Goal: Task Accomplishment & Management: Use online tool/utility

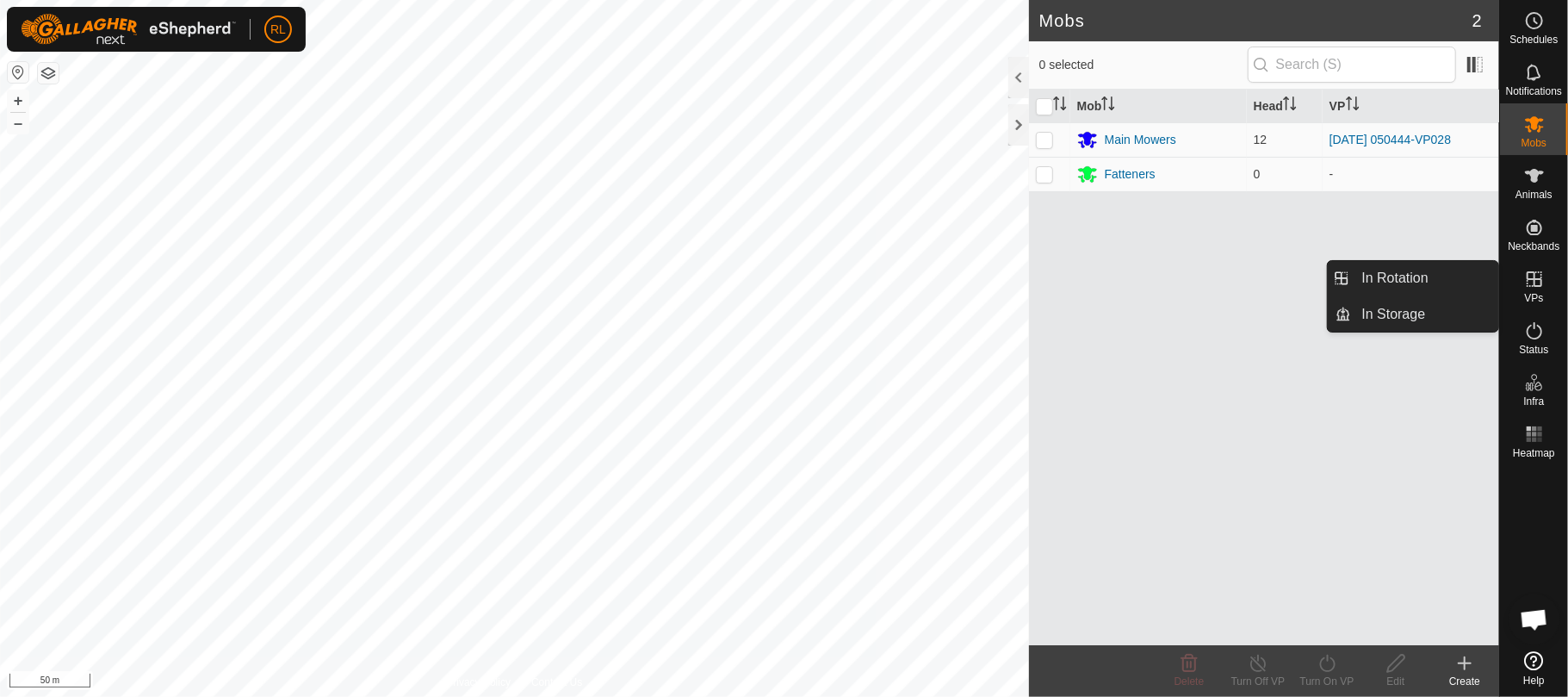
click at [1540, 274] on icon at bounding box center [1534, 279] width 15 height 15
click at [1423, 264] on link "In Rotation" at bounding box center [1425, 278] width 148 height 35
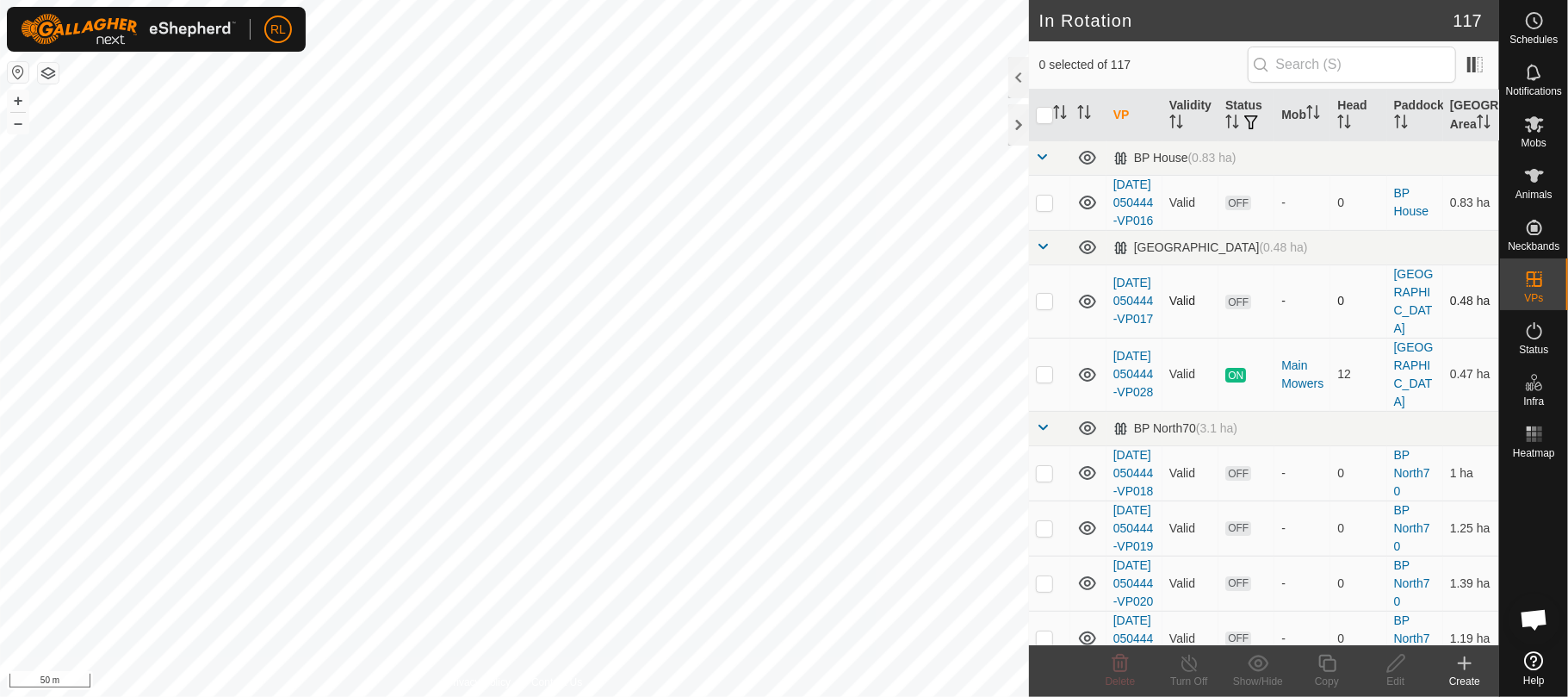
checkbox input "true"
click at [1324, 666] on icon at bounding box center [1327, 663] width 17 height 17
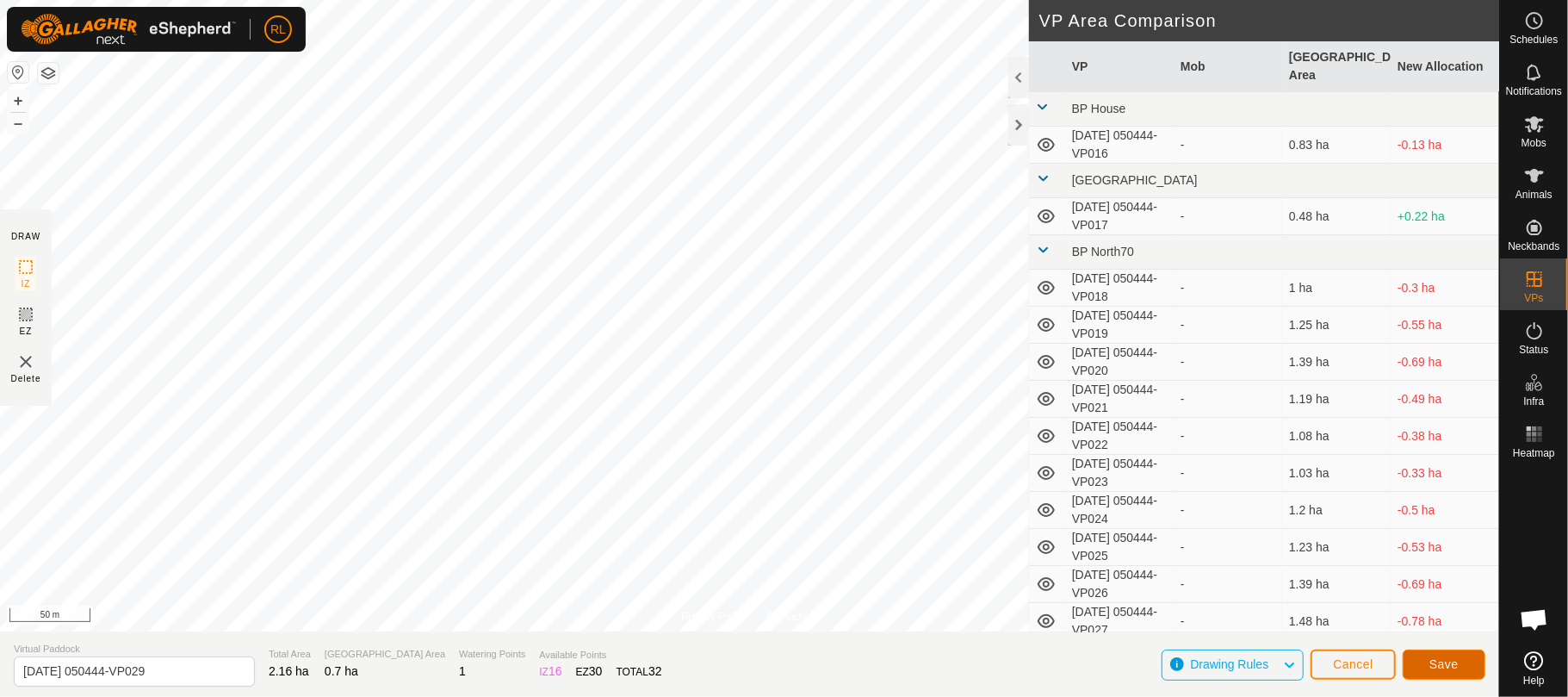
click at [1435, 666] on span "Save" at bounding box center [1444, 664] width 29 height 14
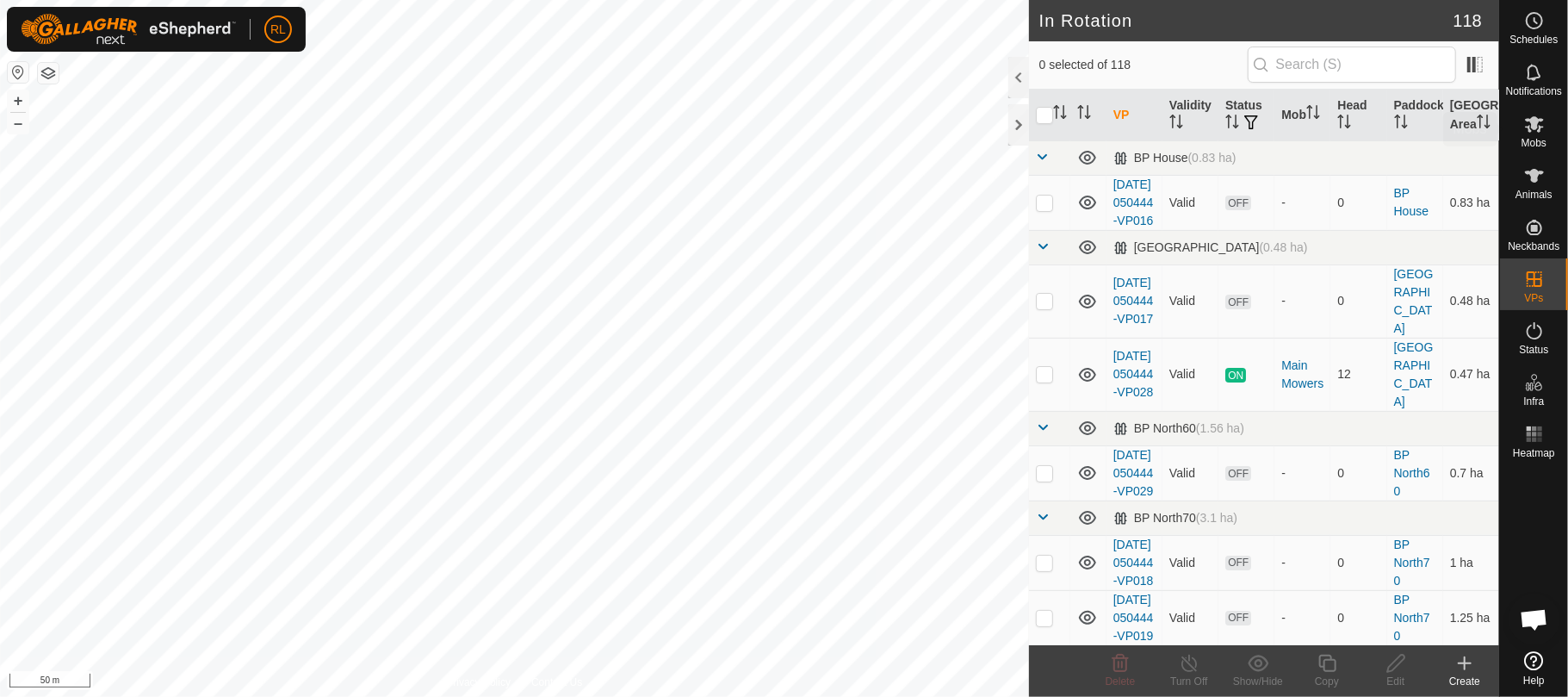
click at [1527, 129] on icon at bounding box center [1533, 124] width 20 height 20
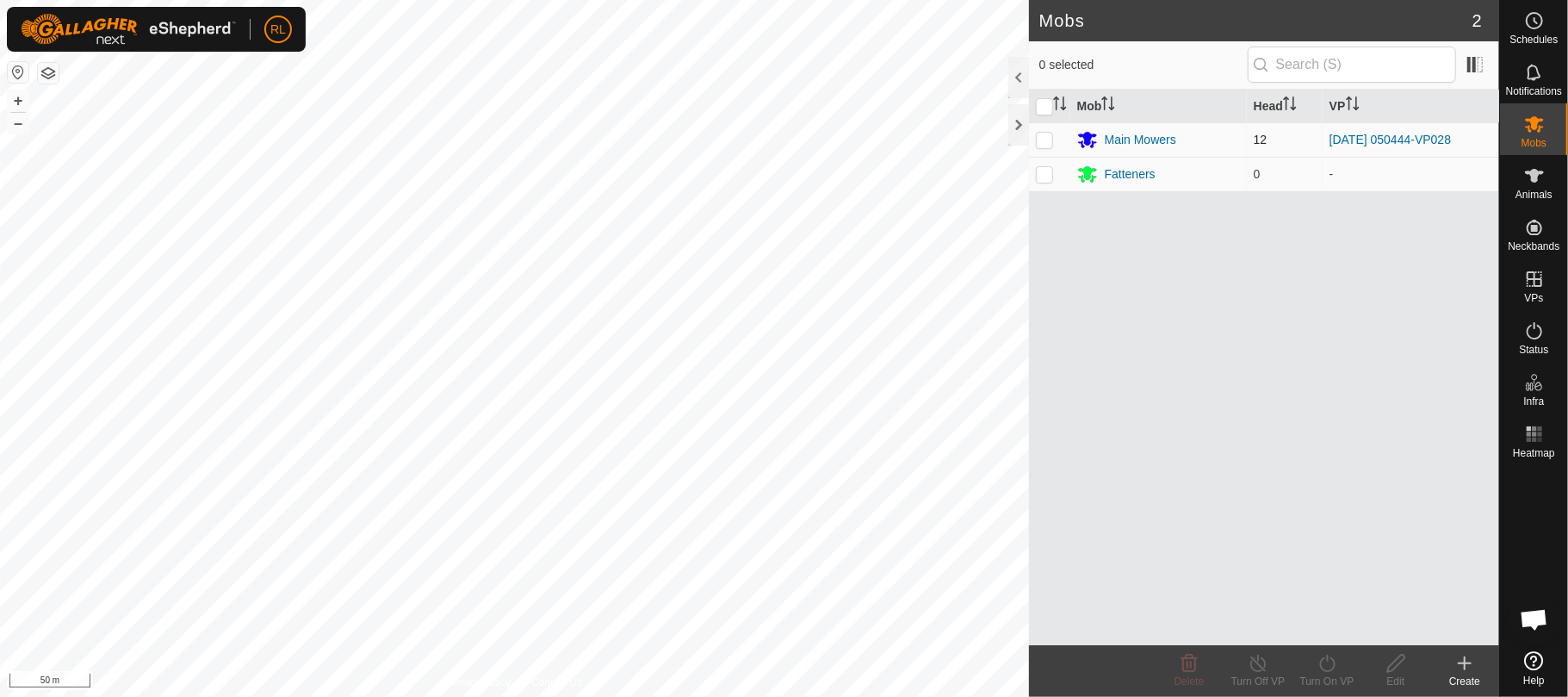
click at [1043, 143] on p-checkbox at bounding box center [1044, 139] width 17 height 14
checkbox input "true"
click at [1327, 670] on icon at bounding box center [1327, 663] width 15 height 17
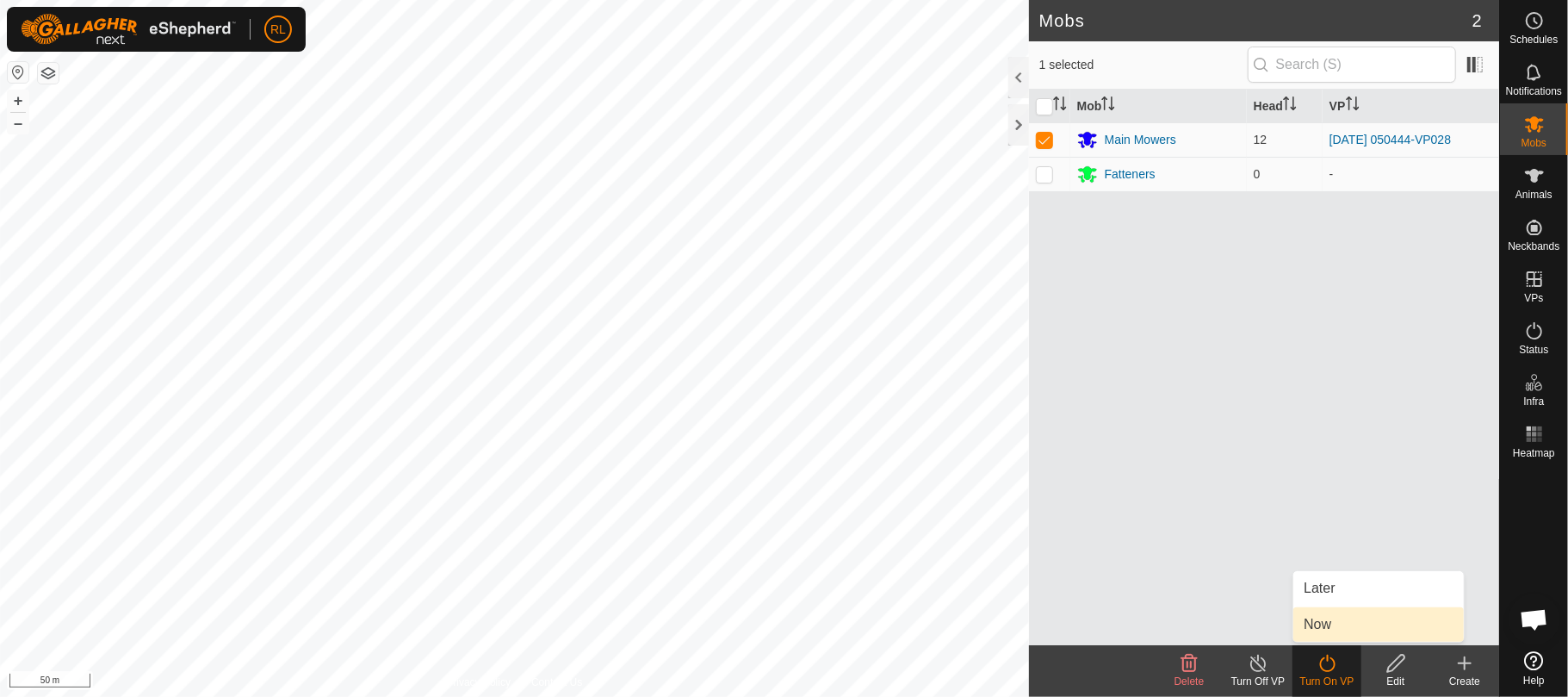
click at [1326, 627] on link "Now" at bounding box center [1378, 625] width 171 height 35
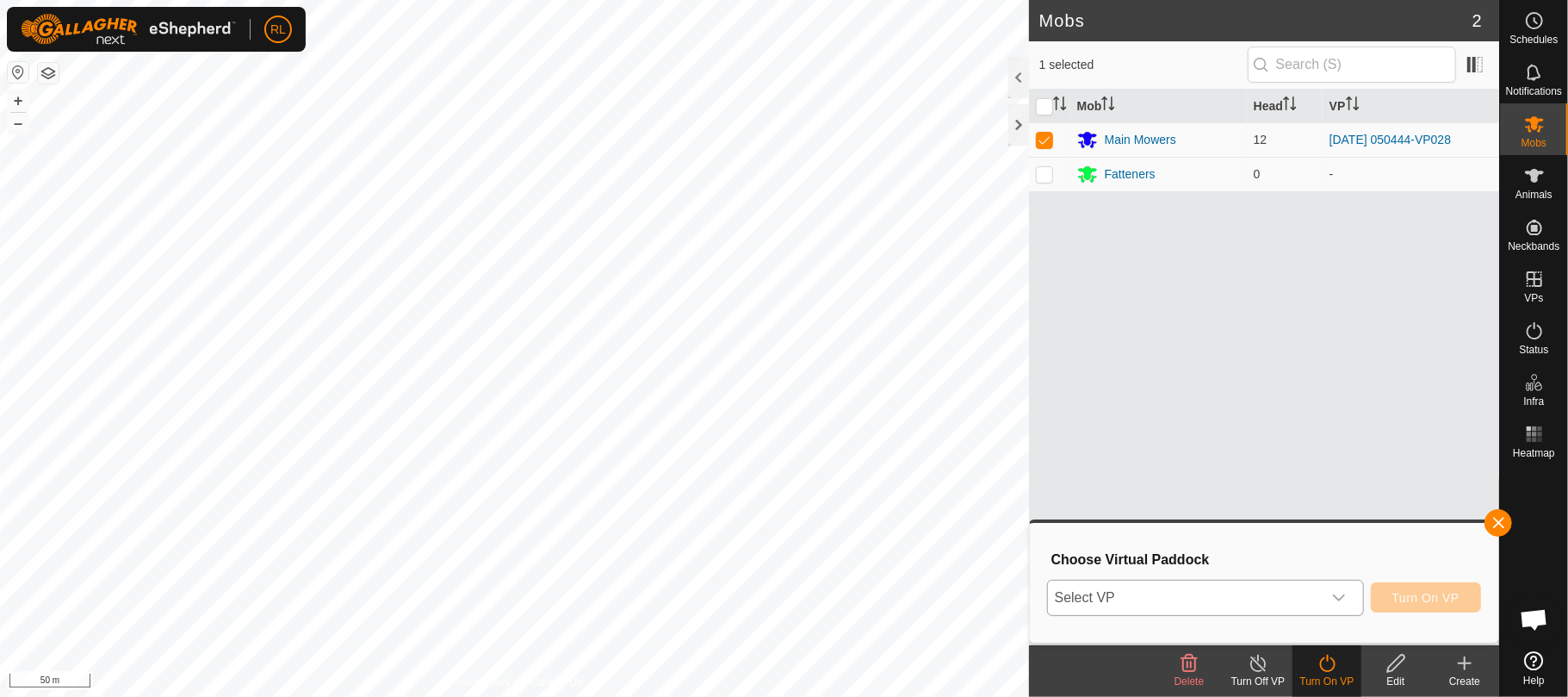
click at [1343, 600] on icon "dropdown trigger" at bounding box center [1338, 598] width 14 height 14
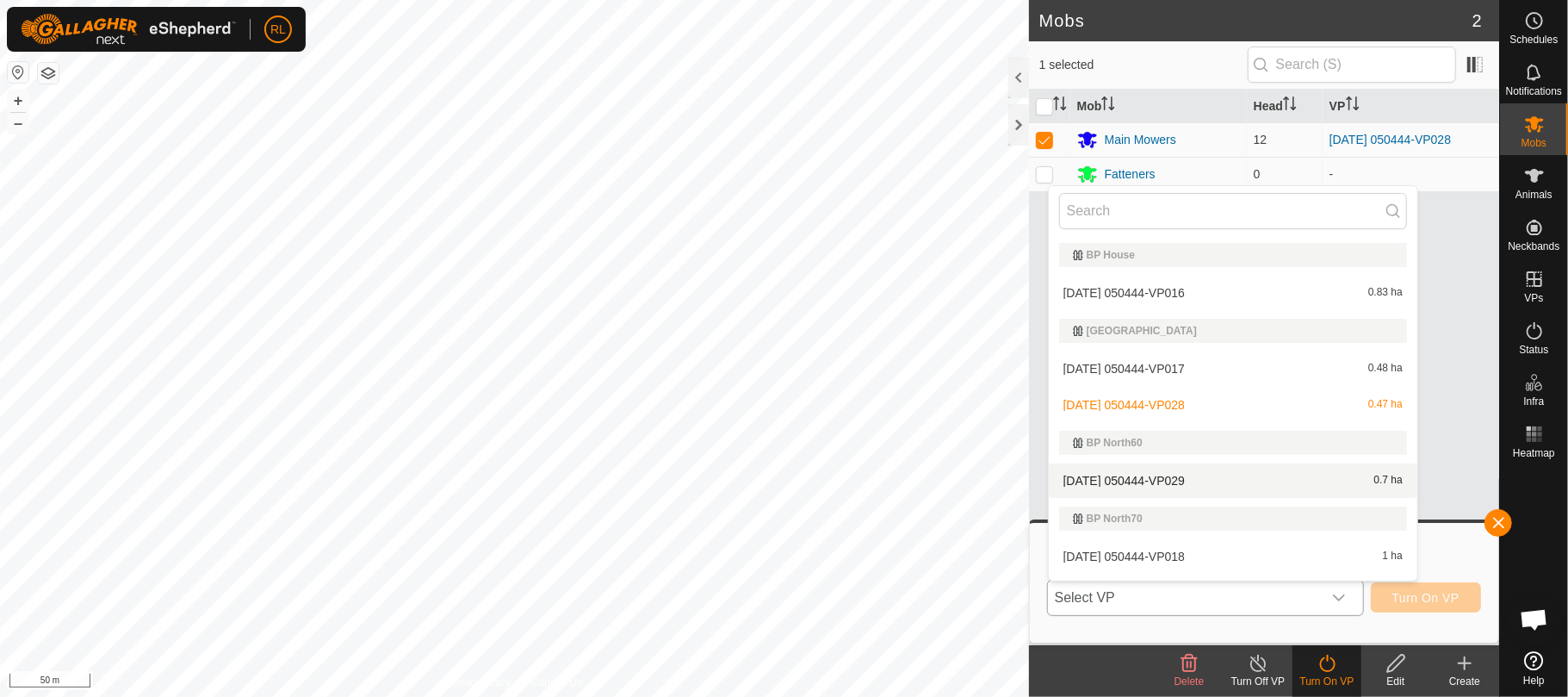
scroll to position [29, 0]
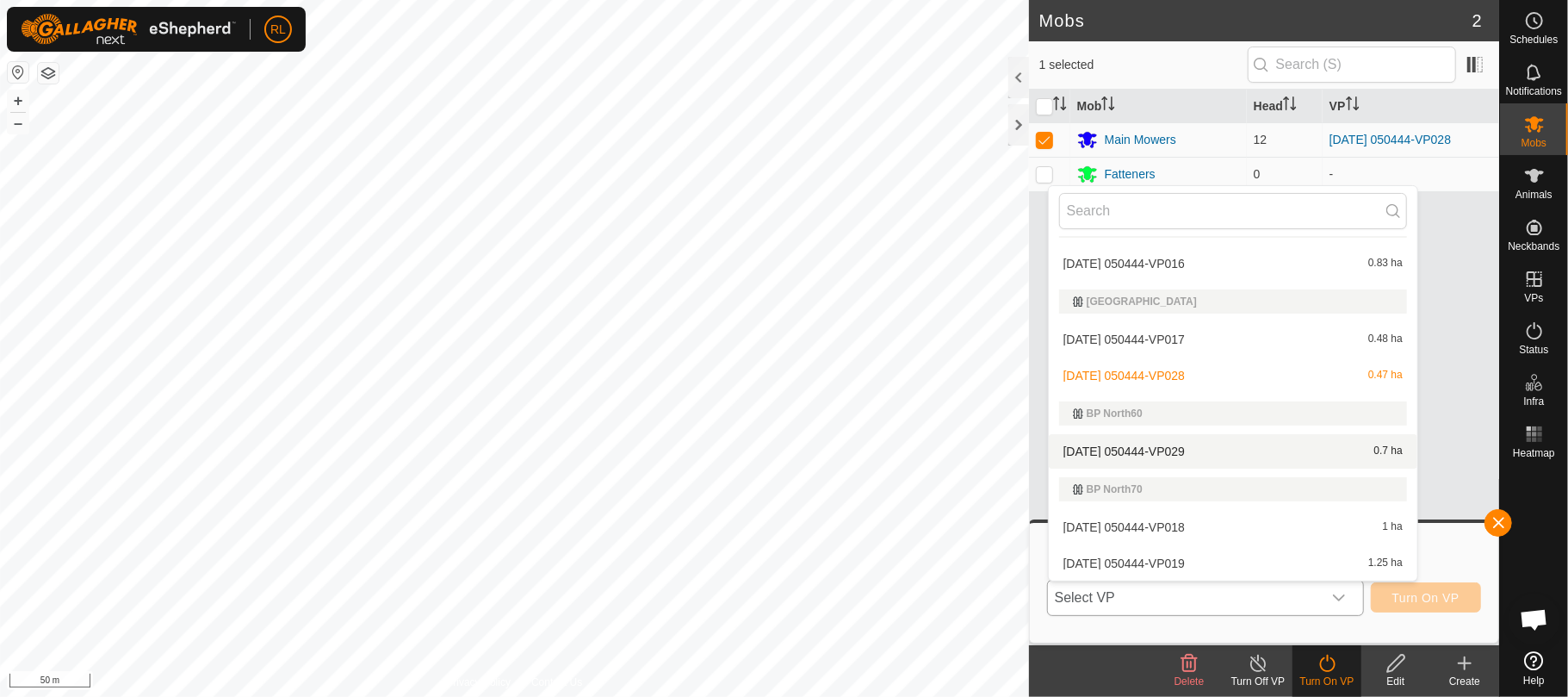
click at [1168, 450] on li "[DATE] 050444-VP029 0.7 ha" at bounding box center [1233, 452] width 369 height 35
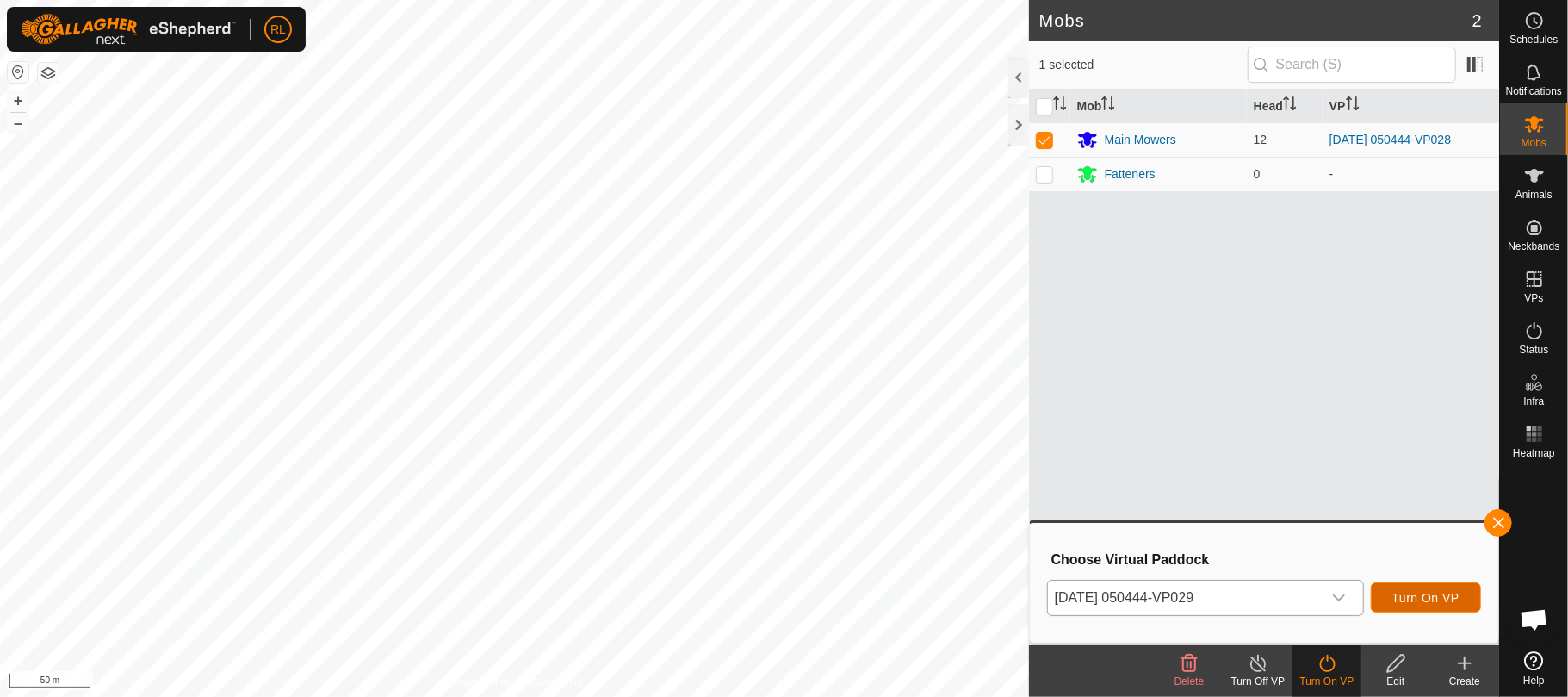
click at [1418, 593] on span "Turn On VP" at bounding box center [1426, 598] width 68 height 14
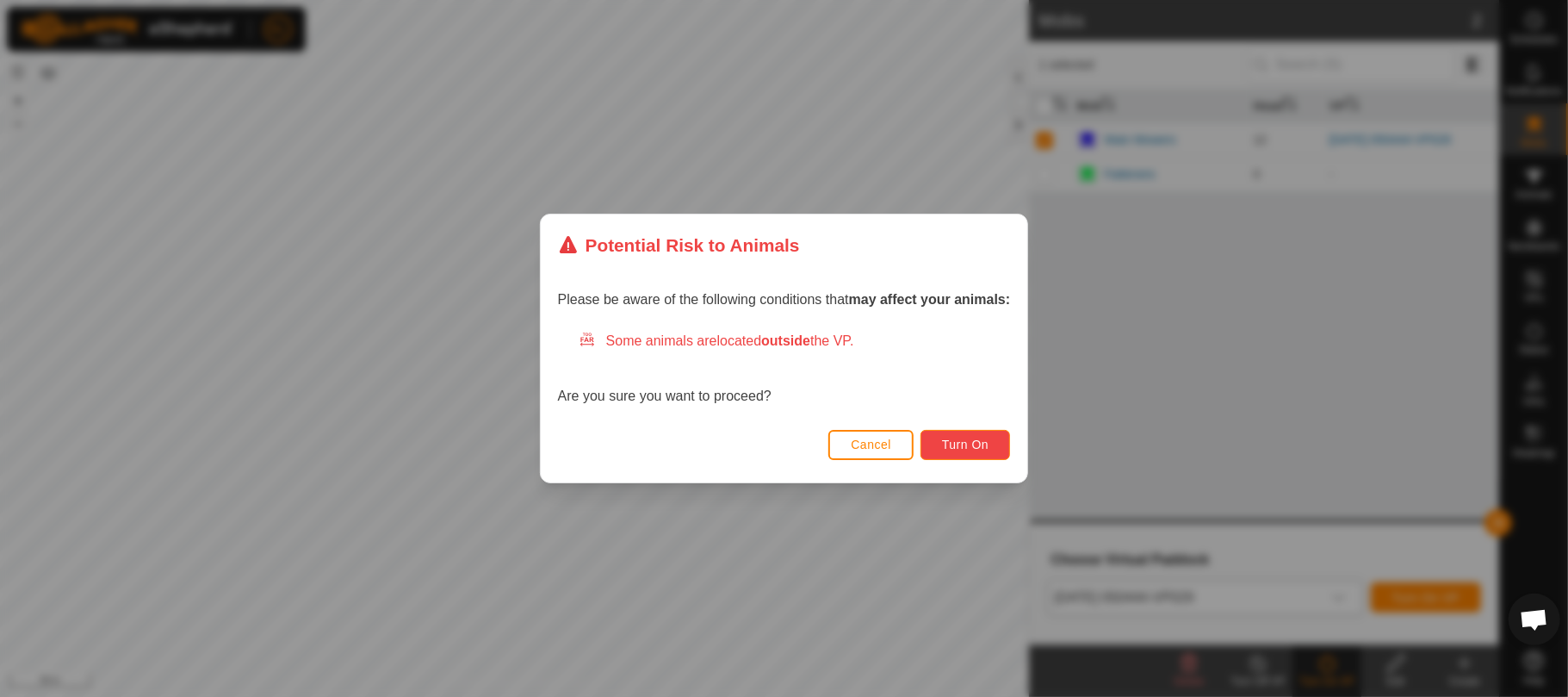
click at [979, 452] on span "Turn On" at bounding box center [965, 444] width 46 height 14
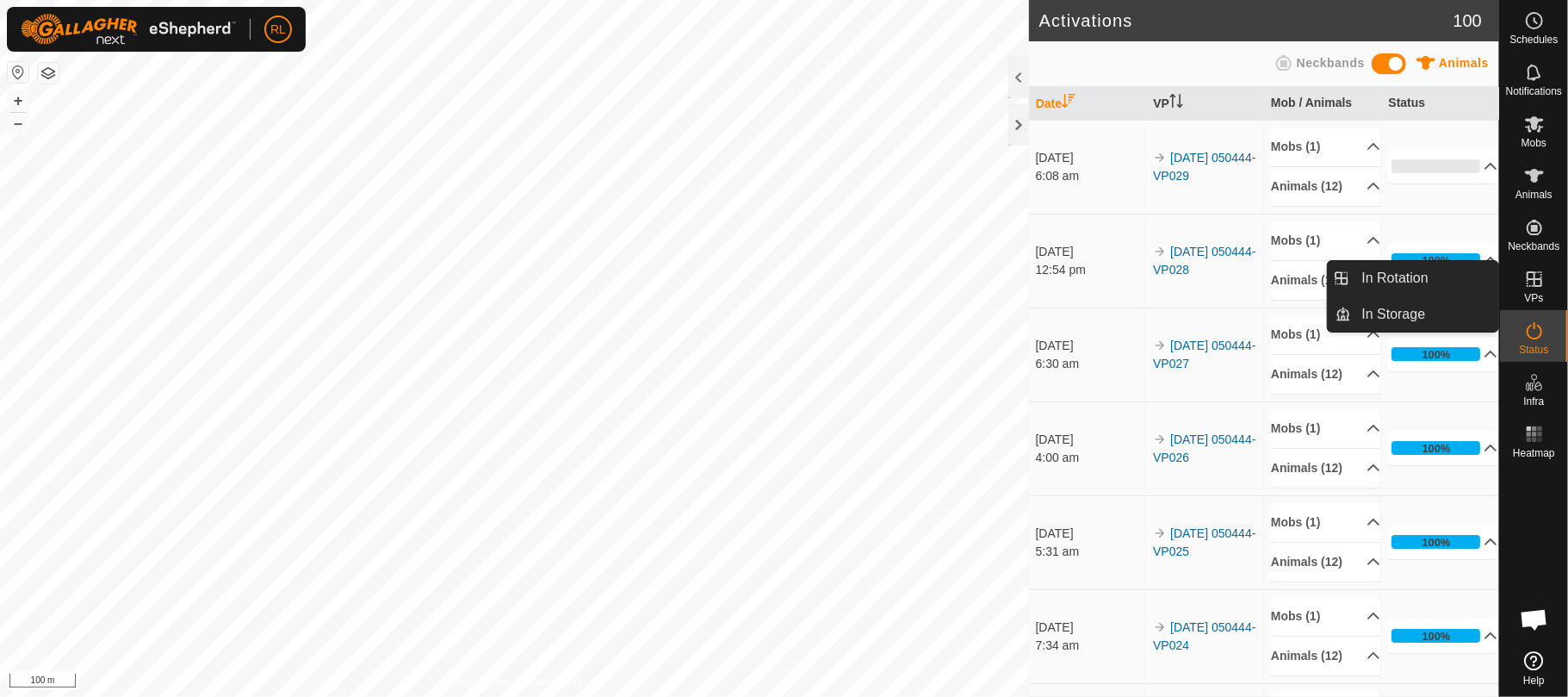
click at [1519, 284] on es-virtualpaddocks-svg-icon at bounding box center [1534, 279] width 31 height 28
click at [1420, 283] on link "In Rotation" at bounding box center [1425, 278] width 148 height 35
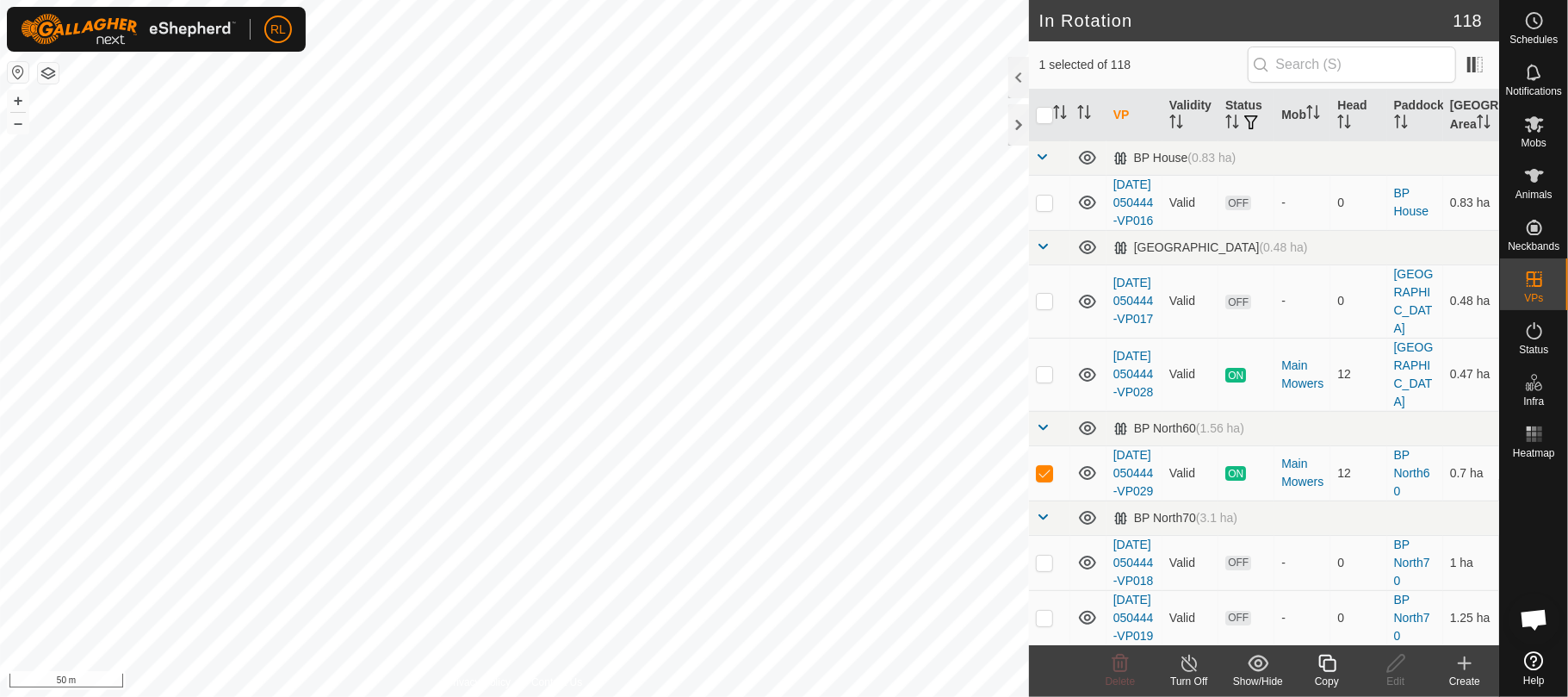
click at [1328, 662] on icon at bounding box center [1327, 662] width 21 height 20
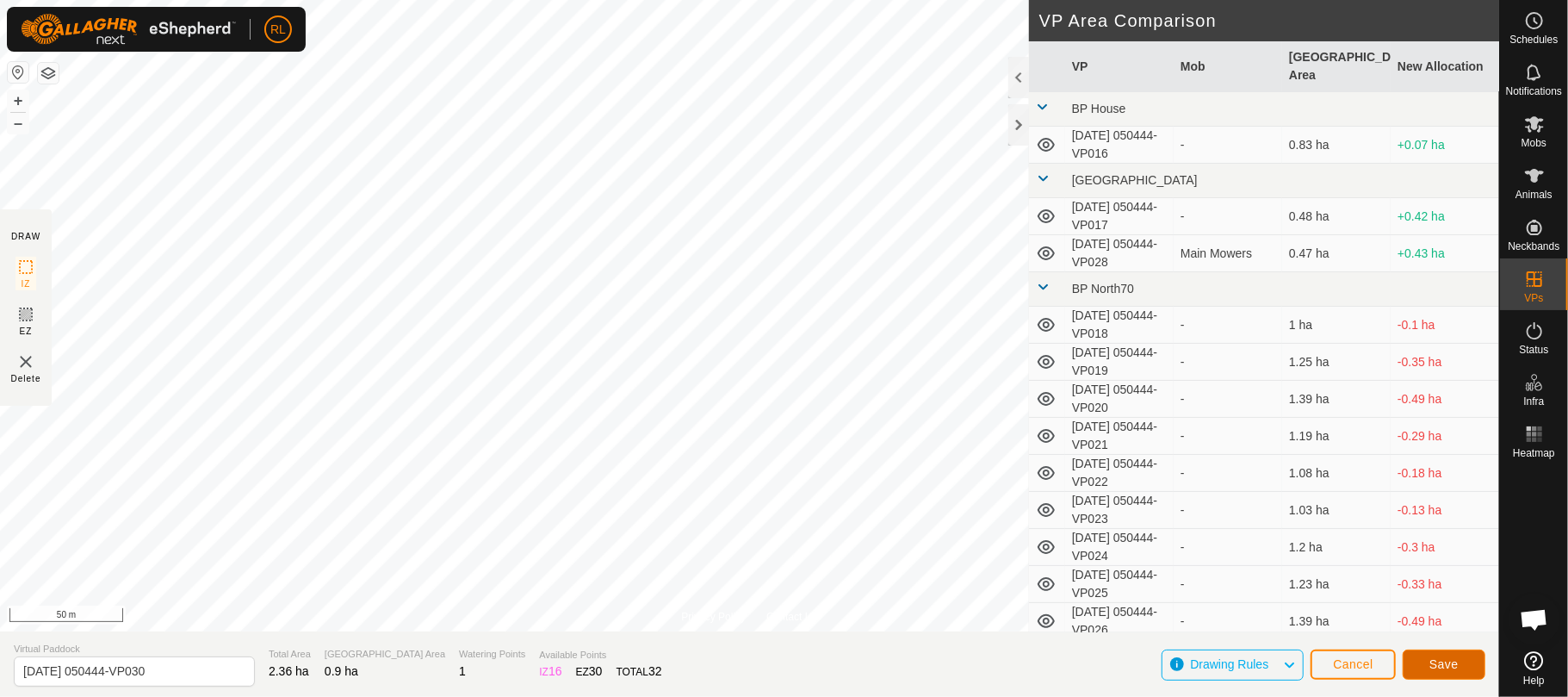
click at [1453, 667] on span "Save" at bounding box center [1444, 664] width 29 height 14
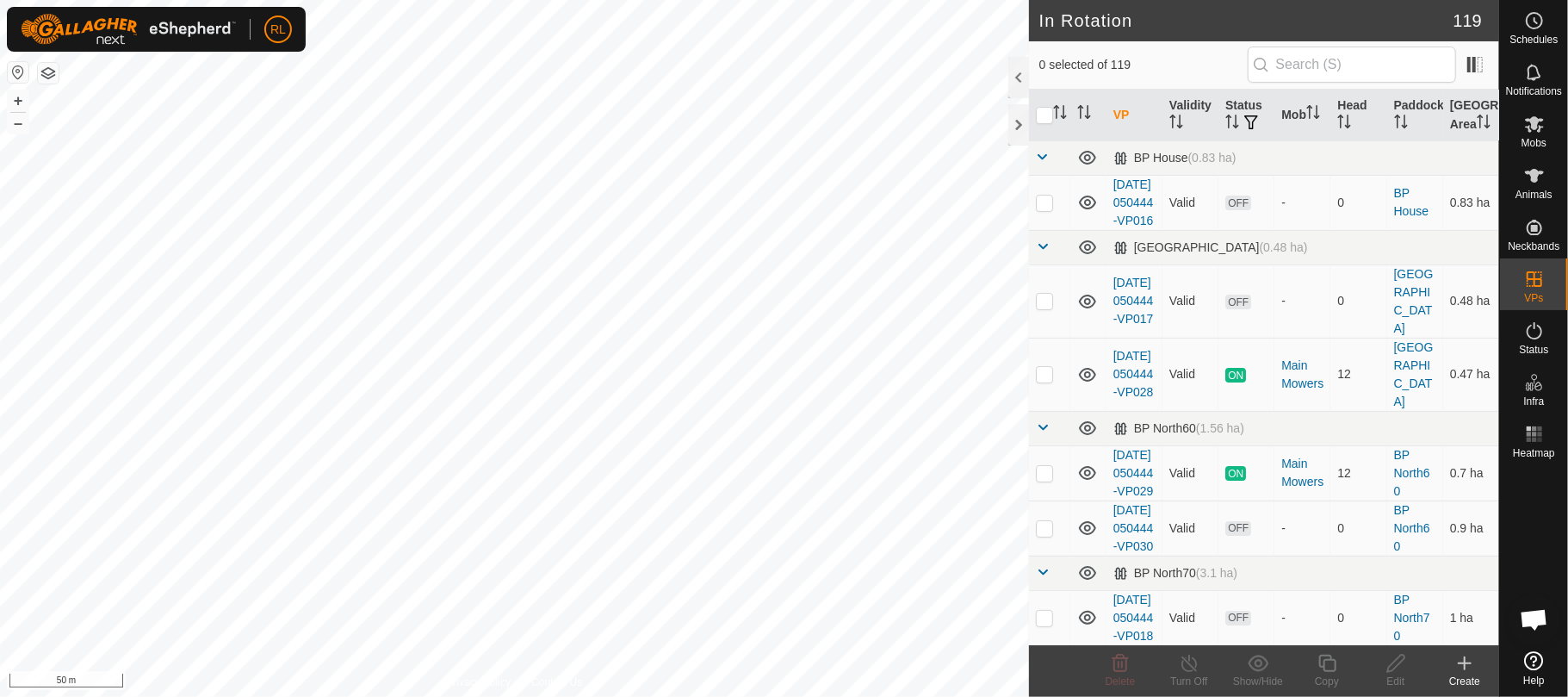
checkbox input "true"
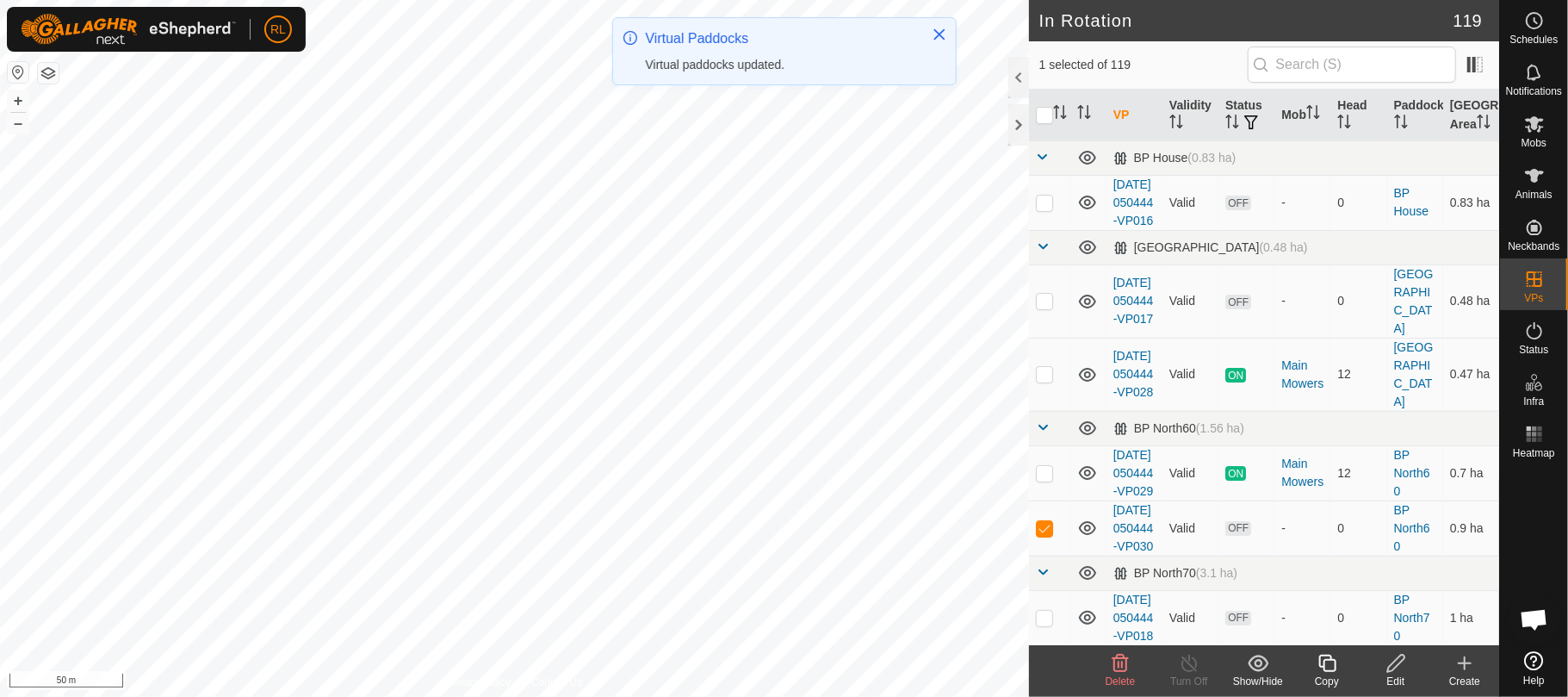
click at [1324, 674] on div "Copy" at bounding box center [1326, 682] width 69 height 15
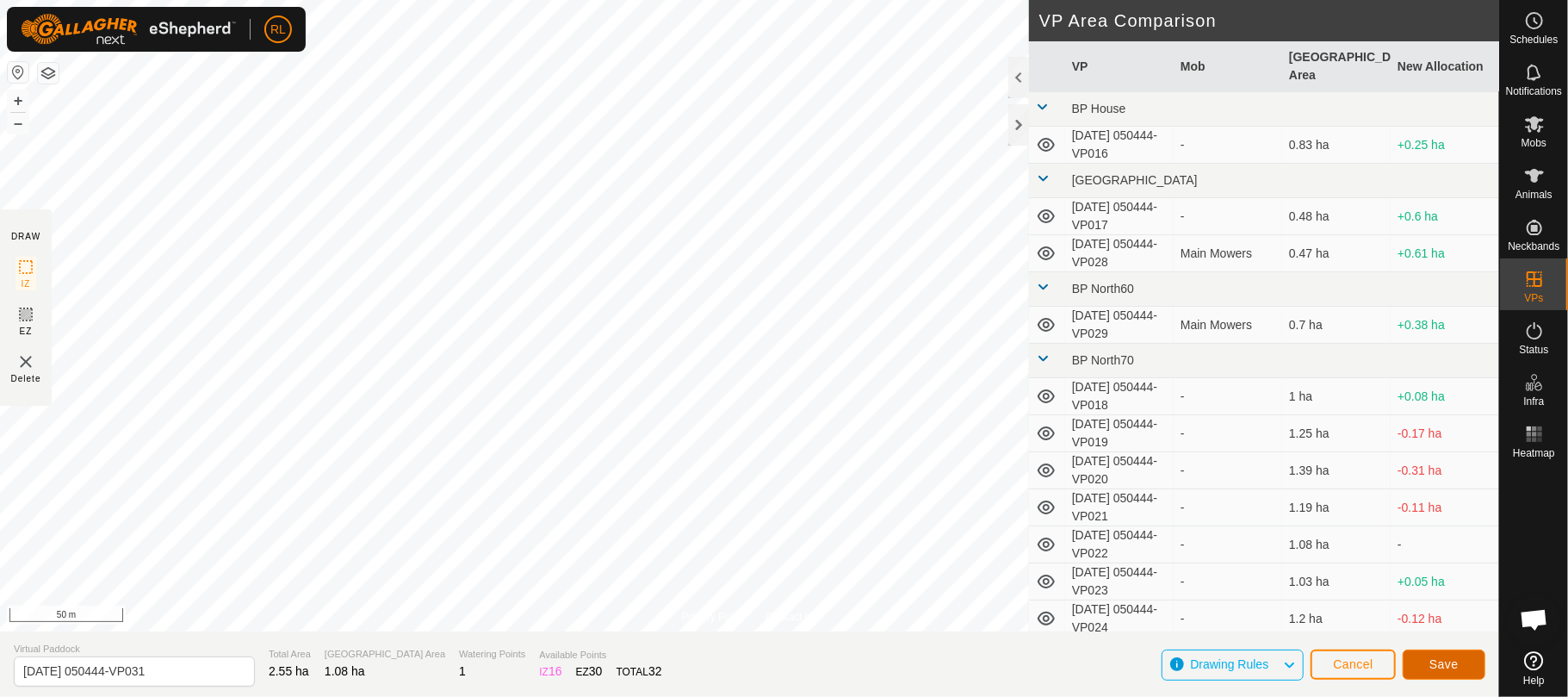
click at [1442, 669] on span "Save" at bounding box center [1444, 664] width 29 height 14
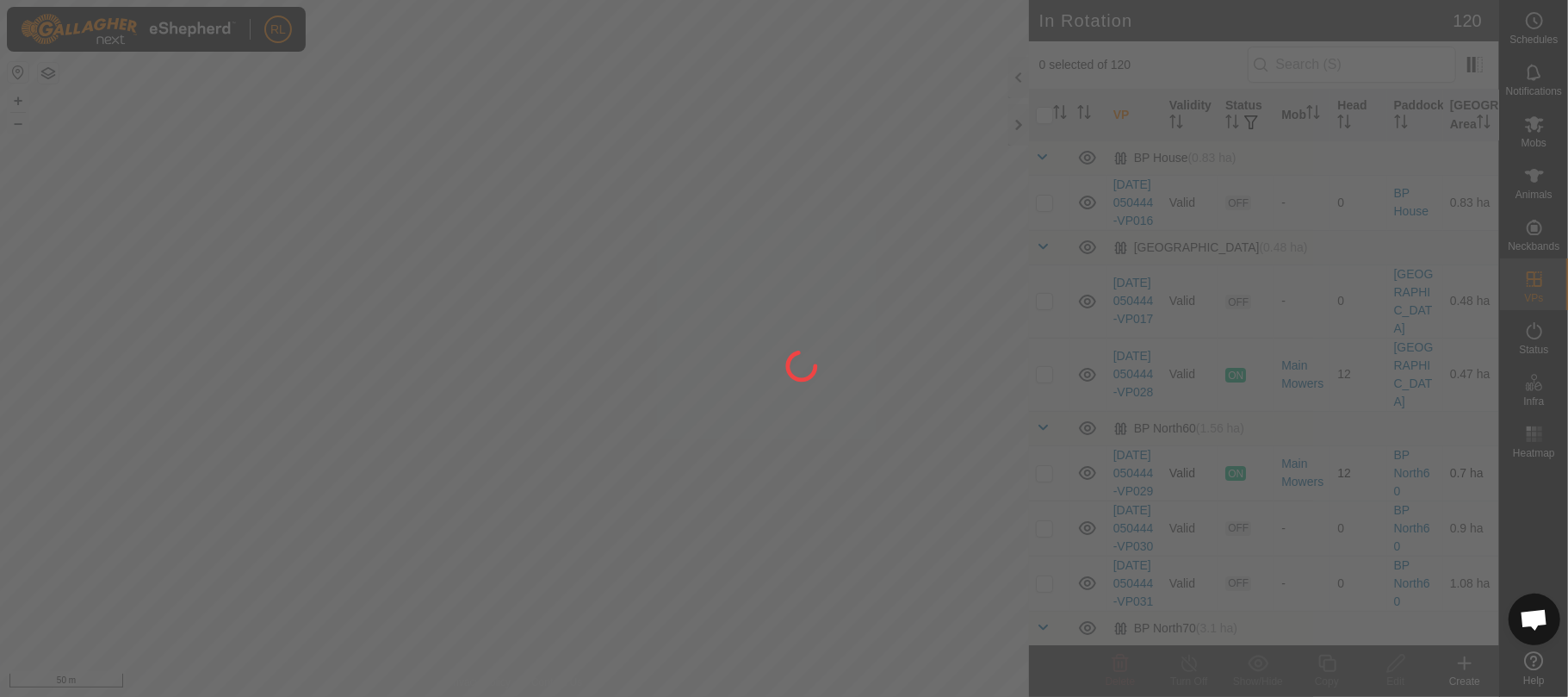
click at [617, 226] on div at bounding box center [784, 348] width 1568 height 697
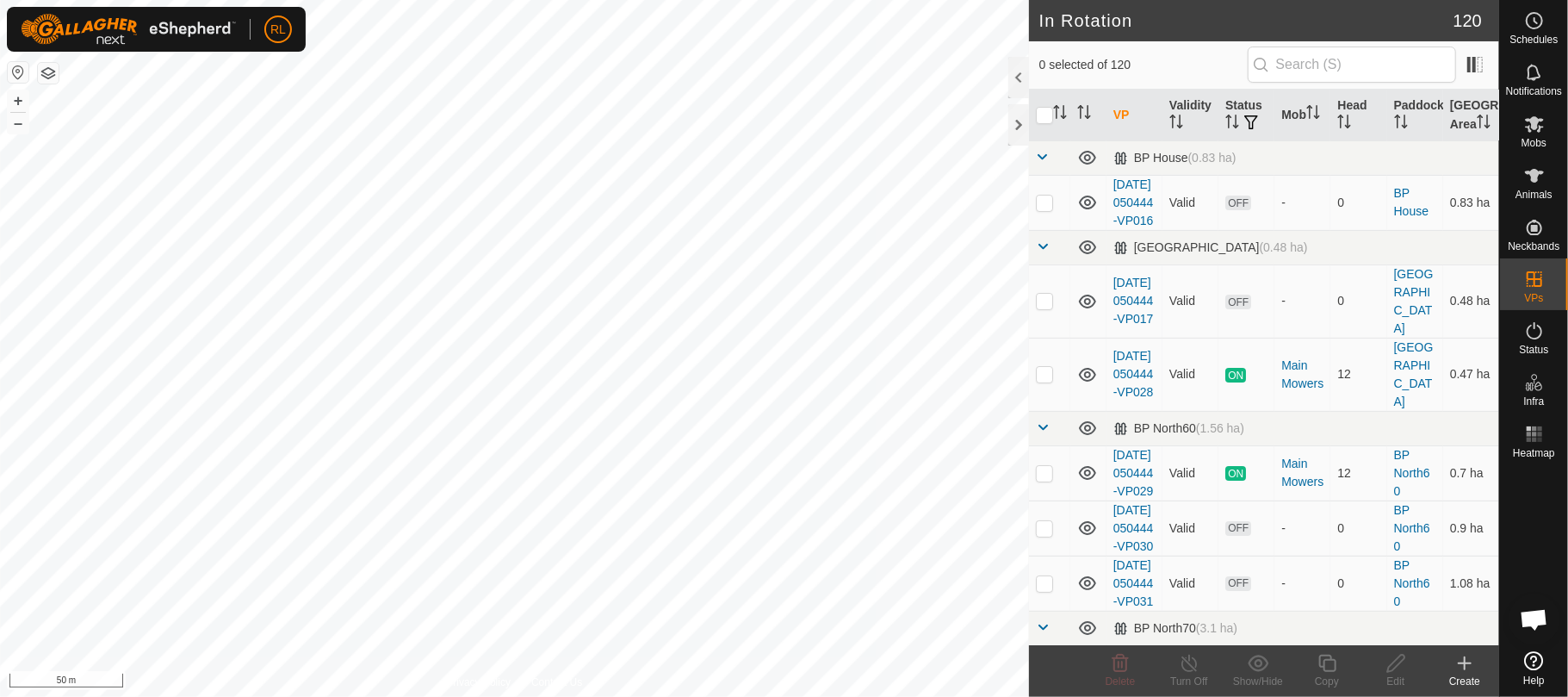
checkbox input "true"
click at [1336, 665] on icon at bounding box center [1327, 662] width 21 height 20
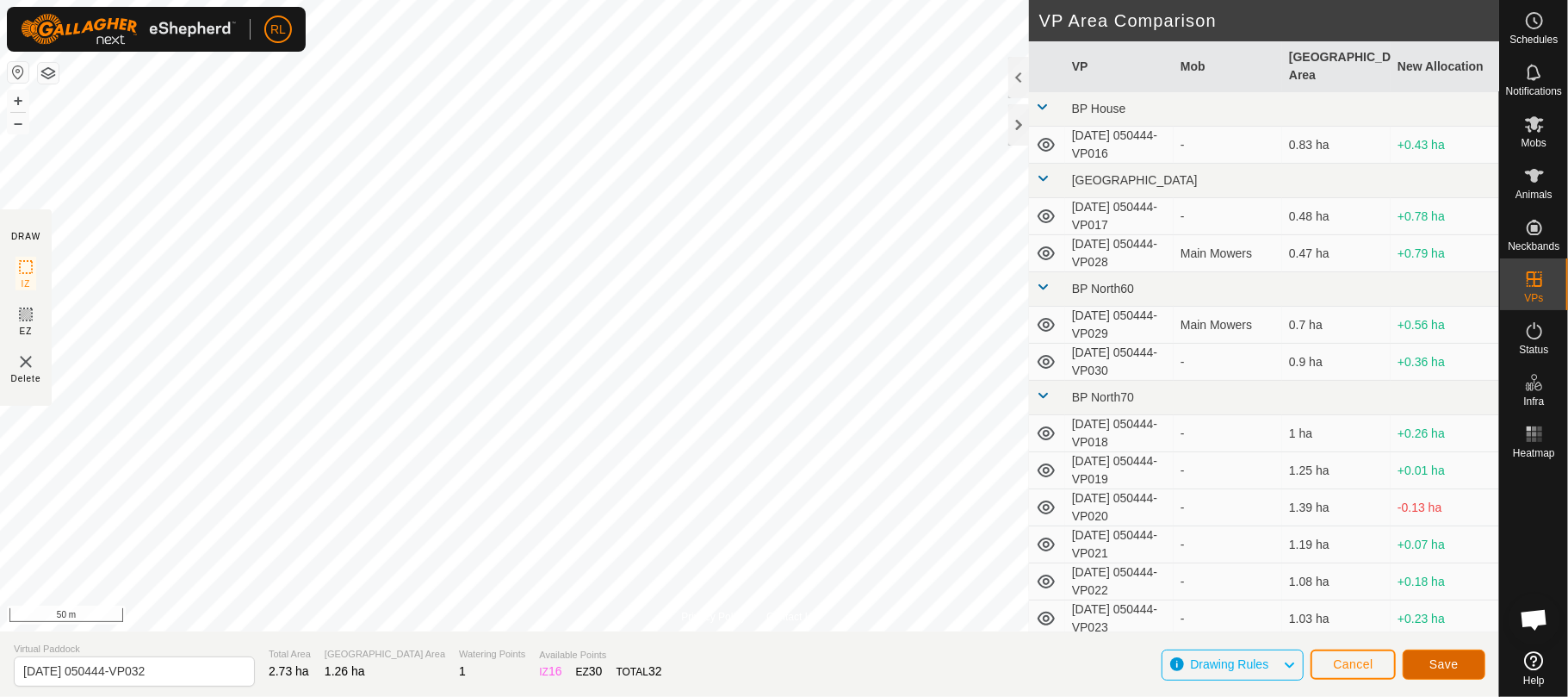
click at [1433, 666] on span "Save" at bounding box center [1444, 664] width 29 height 14
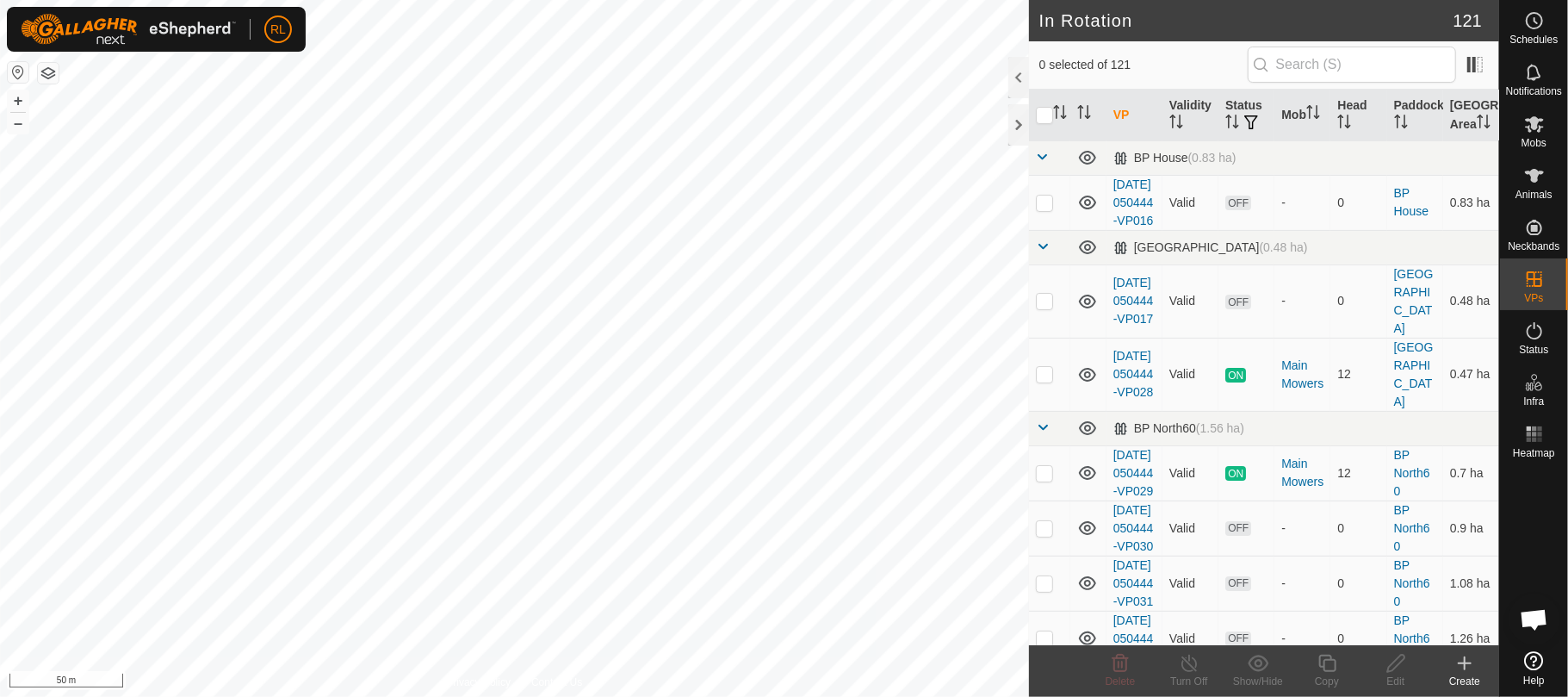
checkbox input "true"
click at [1324, 669] on icon at bounding box center [1327, 663] width 17 height 17
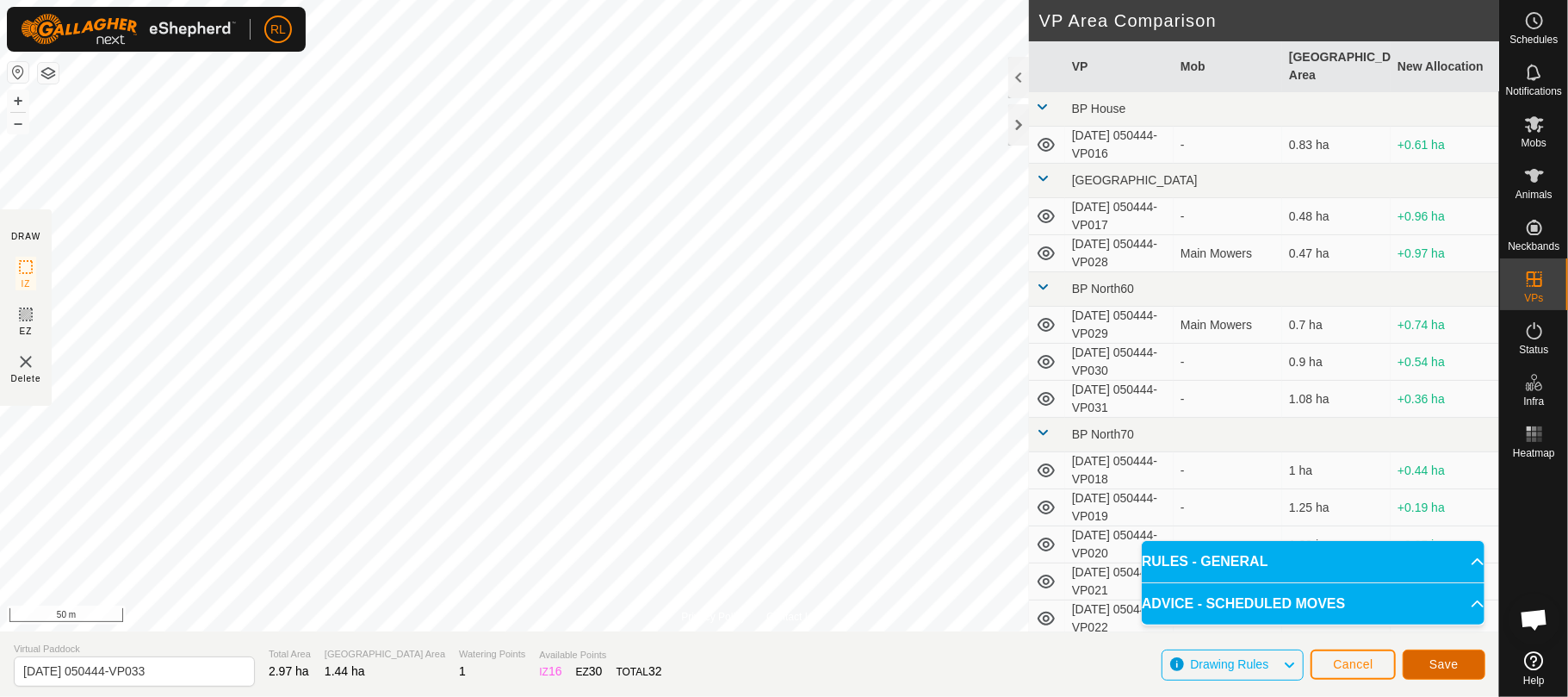
click at [1442, 663] on span "Save" at bounding box center [1444, 664] width 29 height 14
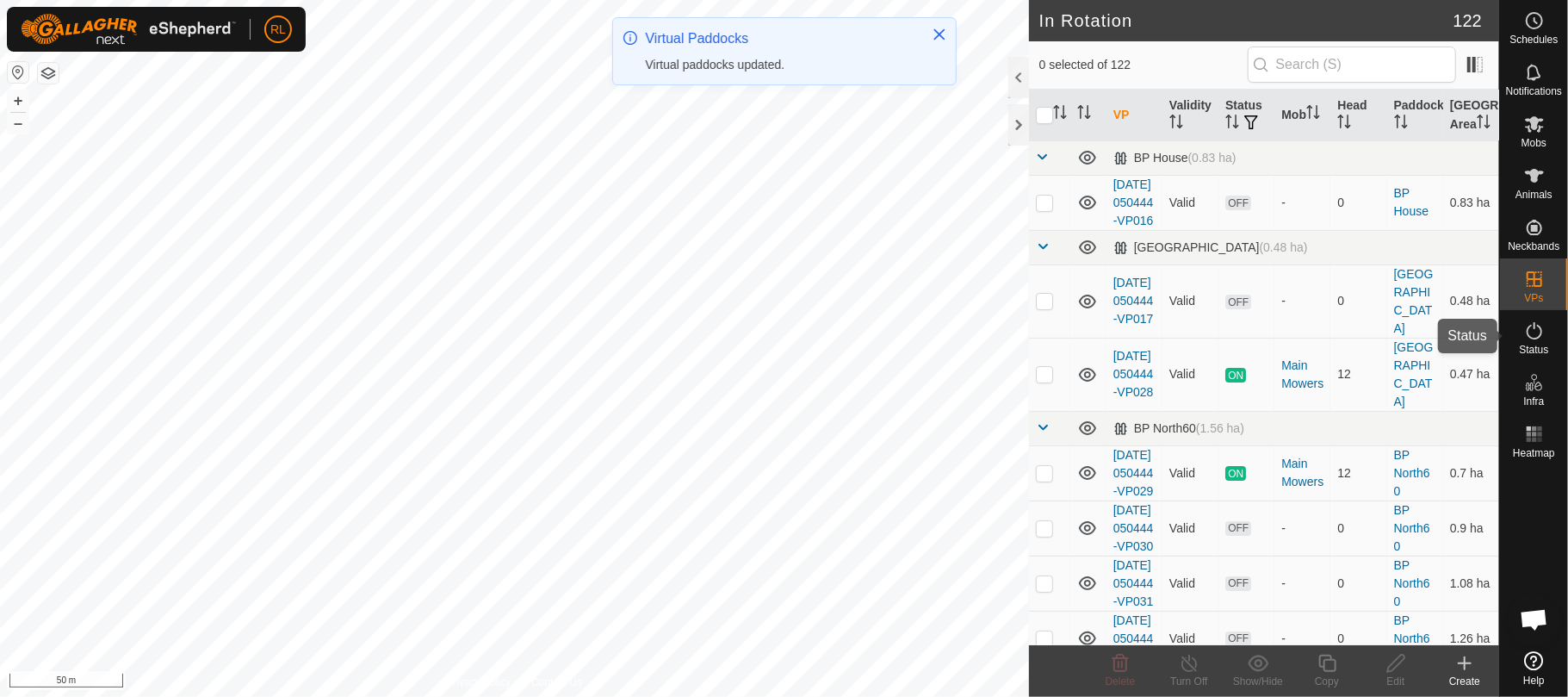
click at [1543, 328] on icon at bounding box center [1533, 330] width 20 height 20
